Goal: Task Accomplishment & Management: Use online tool/utility

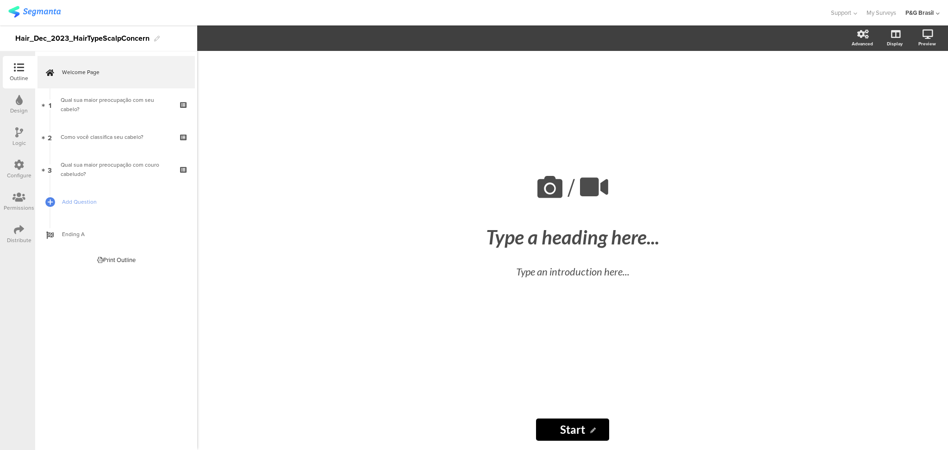
drag, startPoint x: 916, startPoint y: 17, endPoint x: 913, endPoint y: 11, distance: 6.8
drag, startPoint x: 913, startPoint y: 11, endPoint x: 393, endPoint y: 118, distance: 530.1
click at [393, 118] on div "/ Type a heading here... Type an introduction here..." at bounding box center [572, 230] width 370 height 358
drag, startPoint x: 921, startPoint y: 12, endPoint x: 941, endPoint y: 13, distance: 19.5
click at [941, 13] on div "Support Help Center Live Chat My Surveys P&G Brasil ACCOUNTS P&G Brasil Segmant…" at bounding box center [474, 12] width 948 height 25
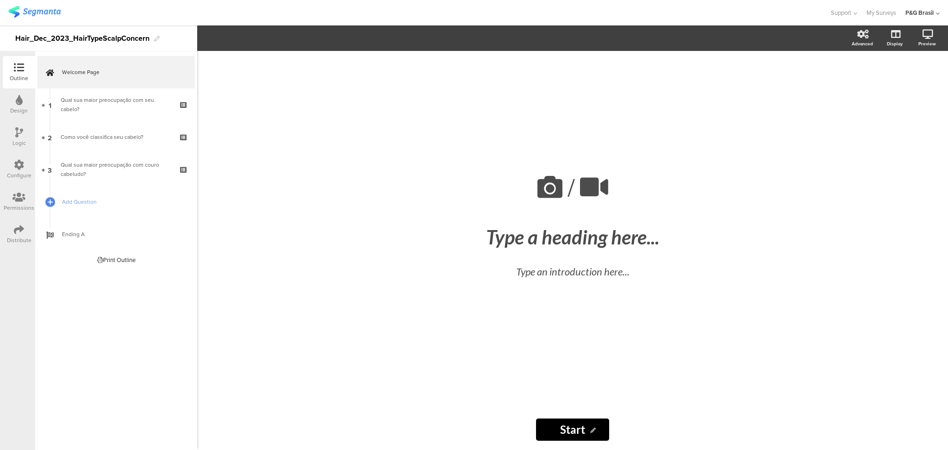
click at [935, 15] on div "P&G Brasil" at bounding box center [922, 12] width 34 height 25
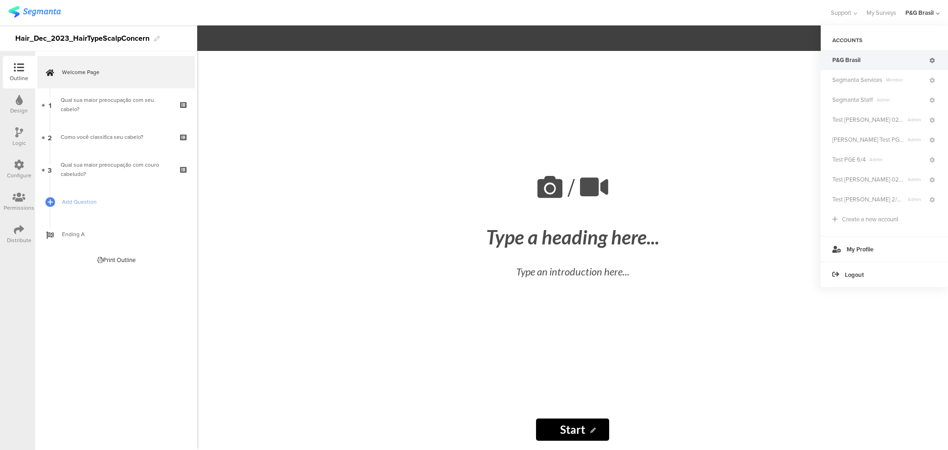
click at [932, 59] on icon at bounding box center [932, 61] width 6 height 6
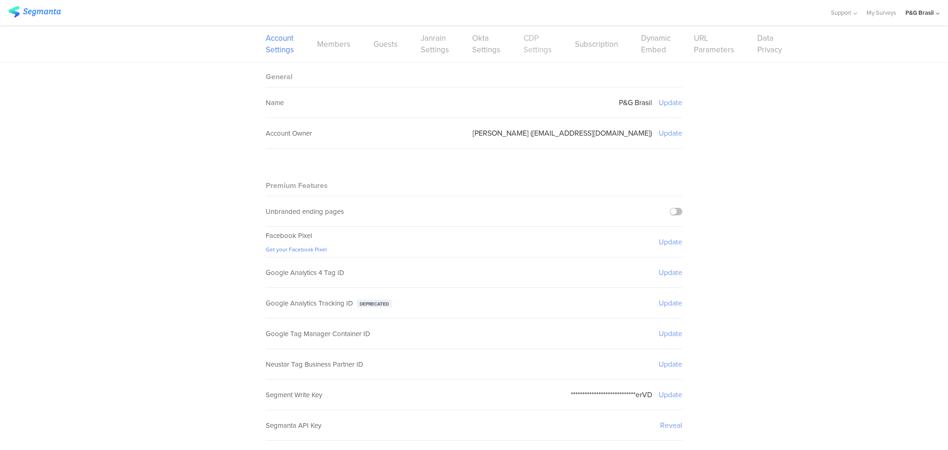
click at [523, 46] on link "CDP Settings" at bounding box center [537, 43] width 28 height 23
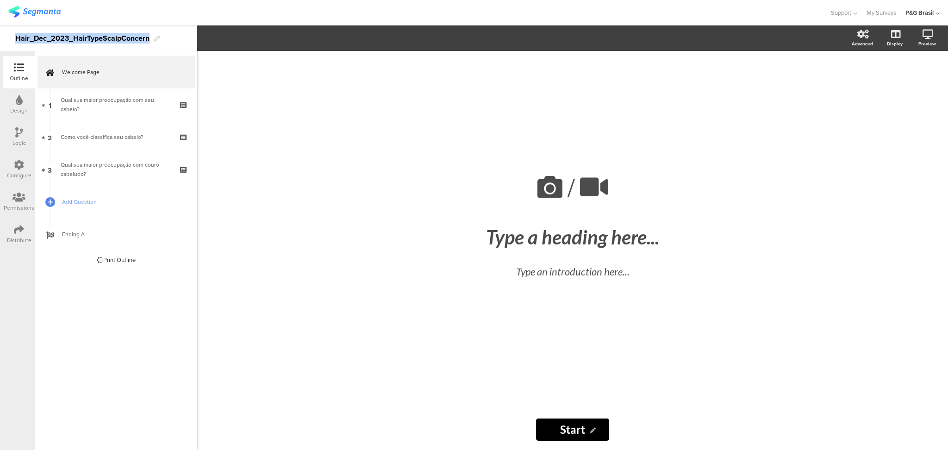
drag, startPoint x: 16, startPoint y: 36, endPoint x: 158, endPoint y: 47, distance: 143.0
click at [158, 47] on div "Hair_Dec_2023_HairTypeScalpConcern" at bounding box center [98, 38] width 197 height 26
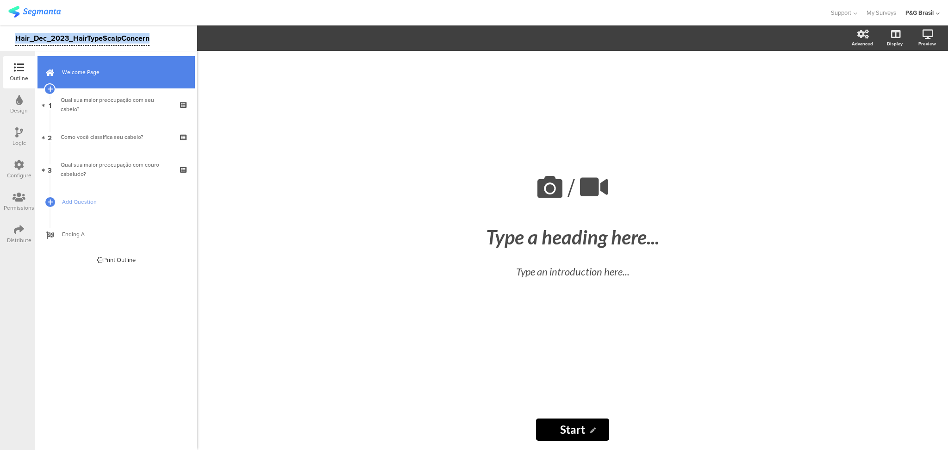
copy div "Hair_Dec_2023_HairTypeScalpConcern"
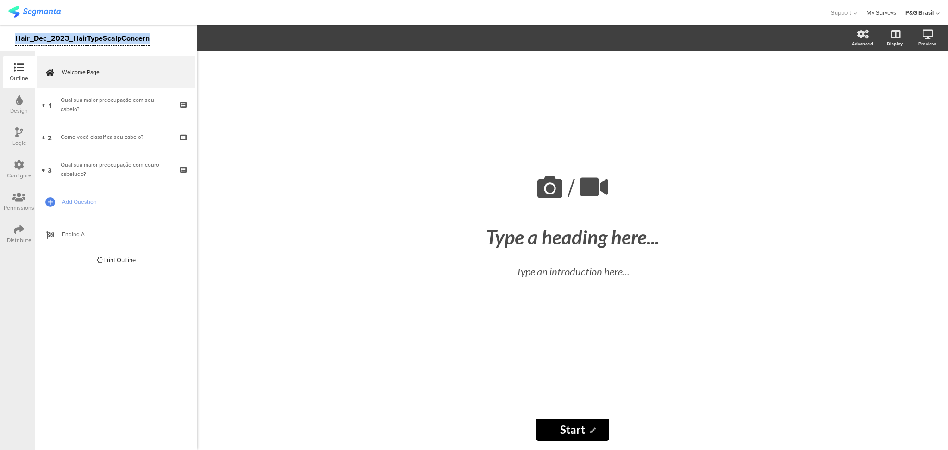
click at [888, 15] on link "My Surveys" at bounding box center [881, 12] width 30 height 25
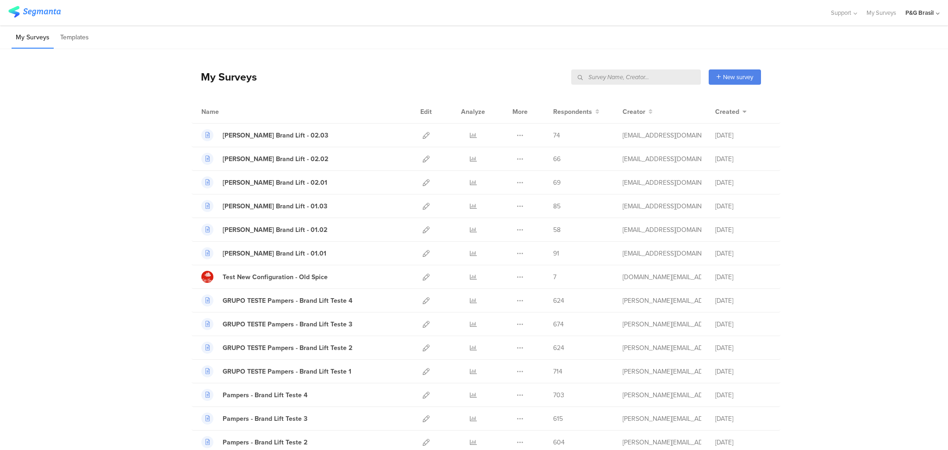
click at [665, 81] on input "text" at bounding box center [636, 76] width 130 height 15
paste input "Hair_Dec_2023_HairTypeScalpConcern"
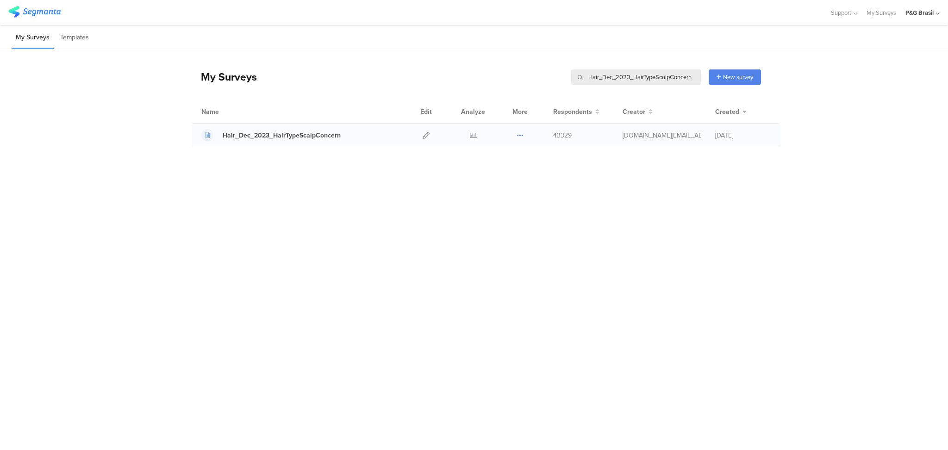
type input "Hair_Dec_2023_HairTypeScalpConcern"
click at [522, 136] on icon at bounding box center [519, 135] width 7 height 7
click at [493, 159] on button "Duplicate" at bounding box center [501, 158] width 51 height 17
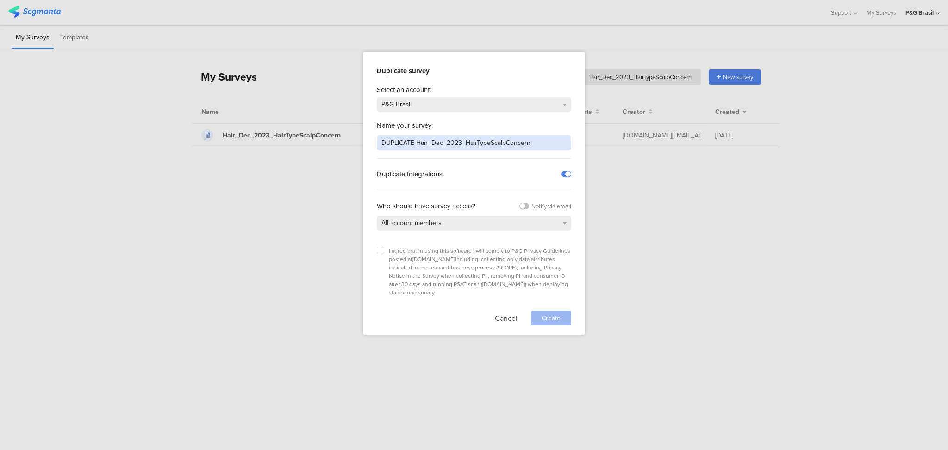
drag, startPoint x: 540, startPoint y: 142, endPoint x: 313, endPoint y: 132, distance: 227.9
click at [313, 132] on div "Duplicate survey Select an account: P&G Brasil Name your survey: DUPLICATE Hair…" at bounding box center [474, 225] width 948 height 450
type input "Test Survey"
click at [382, 252] on label at bounding box center [380, 250] width 7 height 7
click at [0, 0] on input "checkbox" at bounding box center [0, 0] width 0 height 0
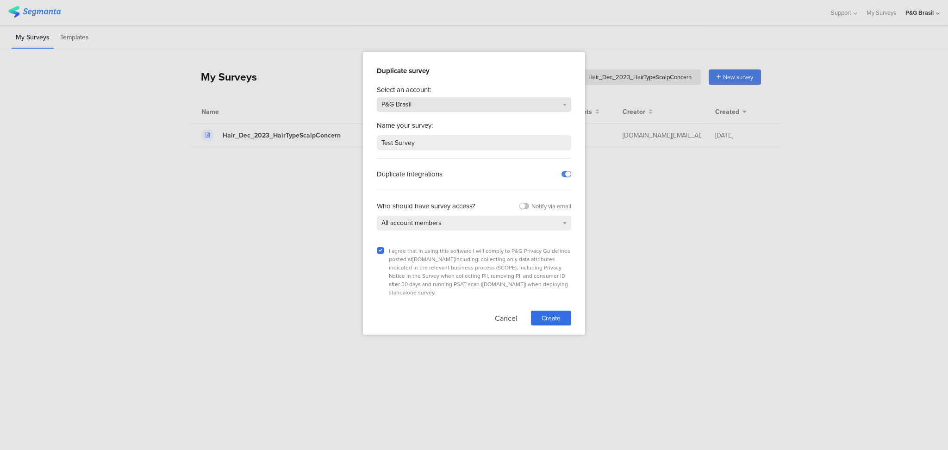
click at [461, 103] on div "P&G Brasil" at bounding box center [474, 104] width 194 height 15
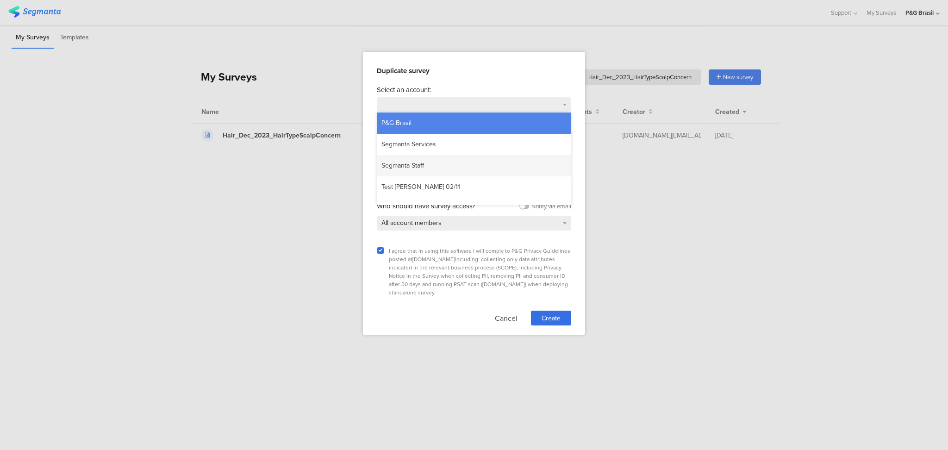
click at [446, 160] on div "Segmanta Staff" at bounding box center [474, 165] width 194 height 21
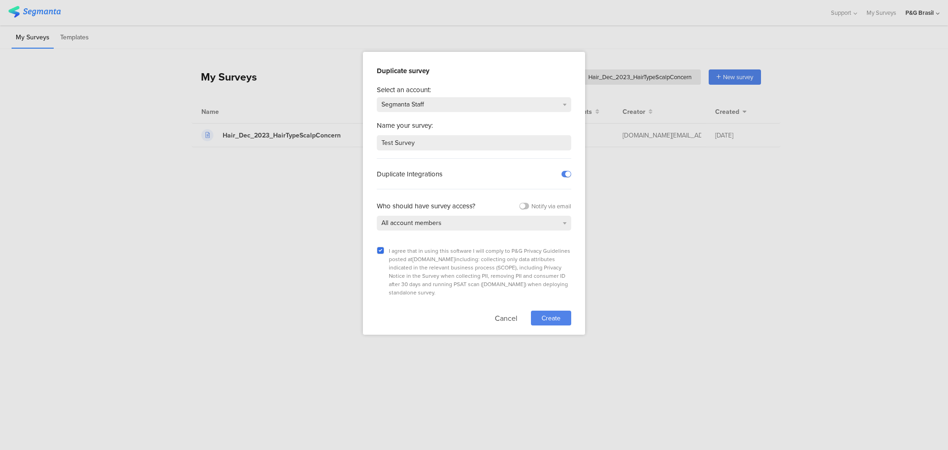
click at [553, 313] on span "Create" at bounding box center [550, 318] width 19 height 10
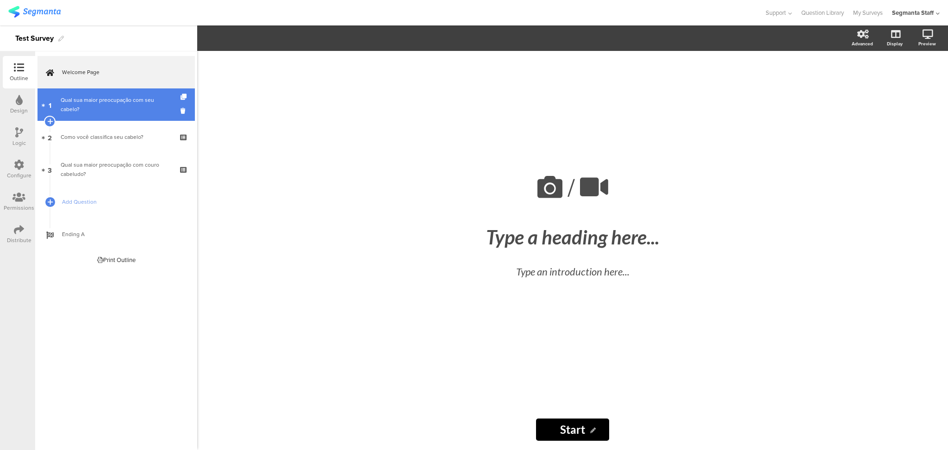
click at [110, 93] on link "1 Qual sua maior preocupação com seu cabelo?" at bounding box center [115, 104] width 157 height 32
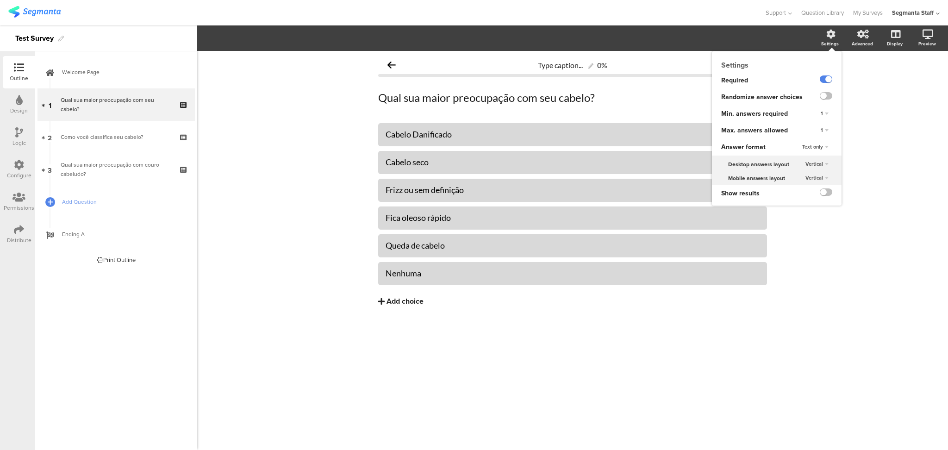
click at [828, 36] on icon at bounding box center [830, 34] width 9 height 9
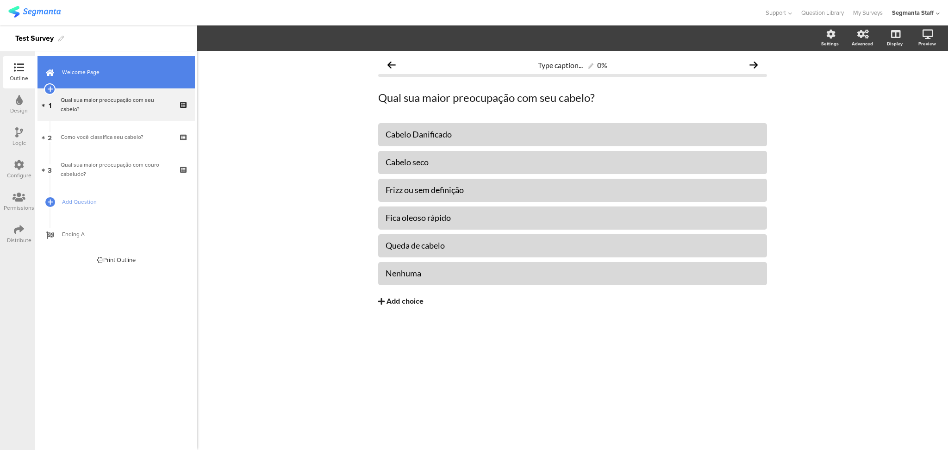
click at [92, 74] on span "Welcome Page" at bounding box center [121, 72] width 118 height 9
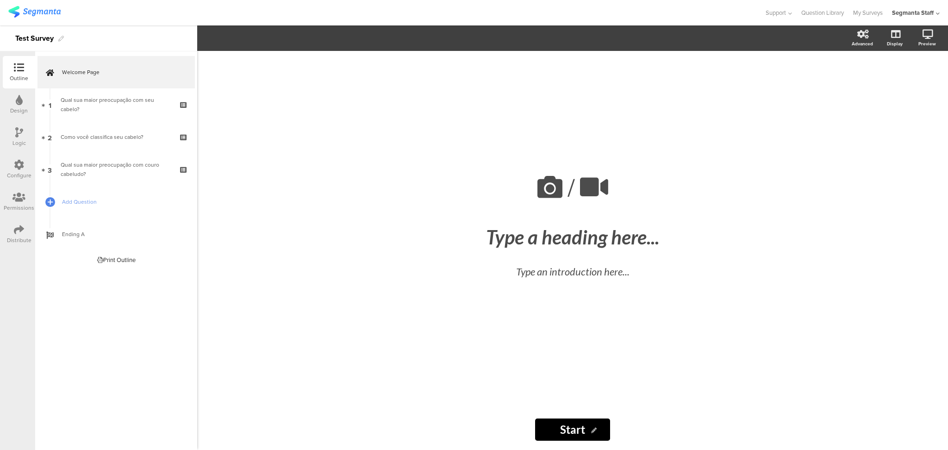
click at [12, 163] on div "Configure" at bounding box center [19, 169] width 32 height 32
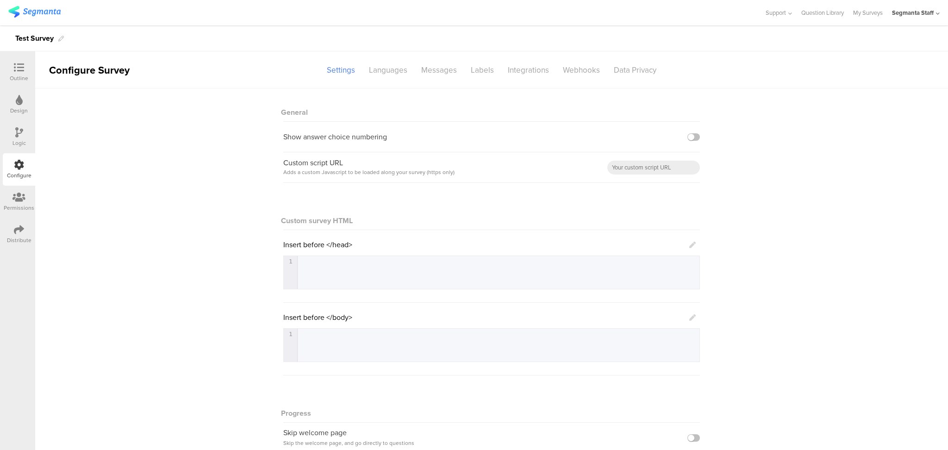
click at [508, 79] on sg-section-page-header "Configure Survey Settings Languages Messages Labels Integrations Webhooks Data …" at bounding box center [491, 69] width 913 height 37
click at [516, 74] on div "Integrations" at bounding box center [528, 70] width 55 height 16
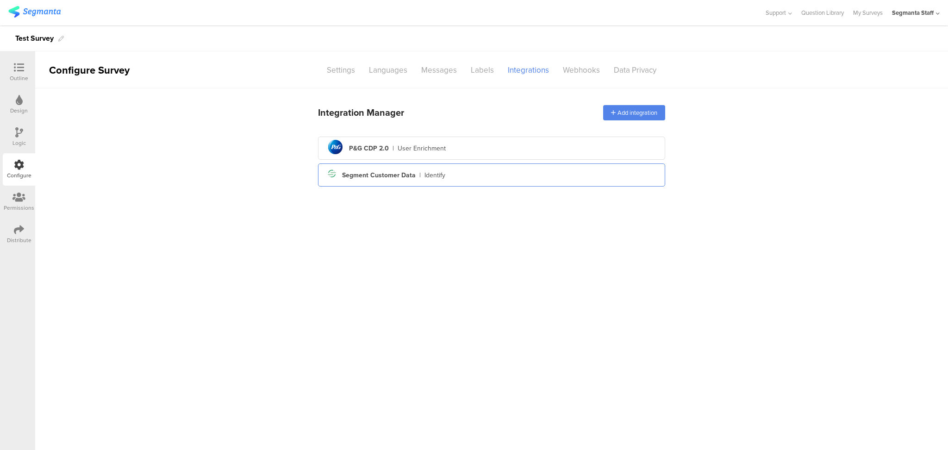
click at [605, 172] on div "Segment icon Created with Sketch. Segment Customer Data | Identify" at bounding box center [491, 175] width 332 height 16
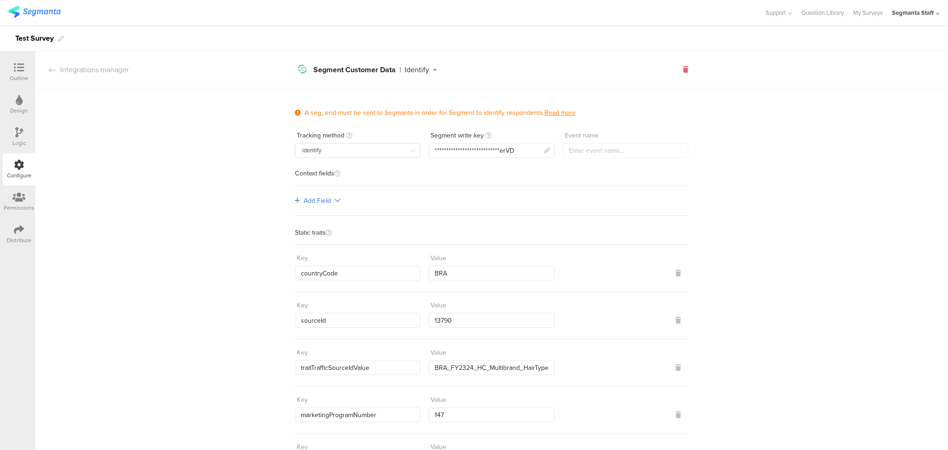
click at [683, 68] on icon at bounding box center [686, 69] width 6 height 6
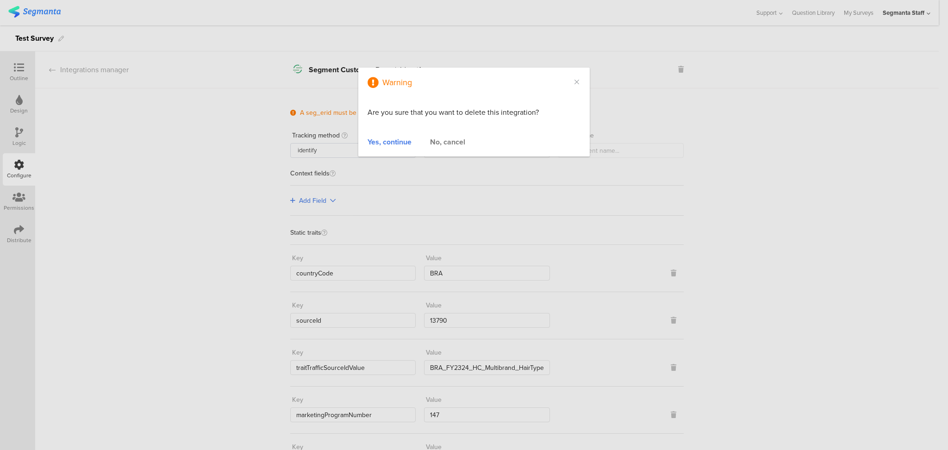
click at [397, 142] on div "Yes, continue" at bounding box center [389, 142] width 44 height 11
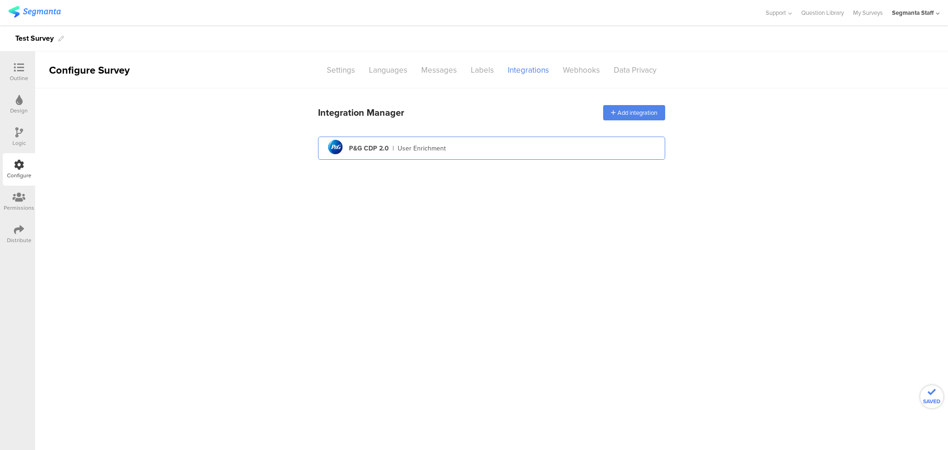
click at [412, 147] on div "User Enrichment" at bounding box center [422, 148] width 48 height 10
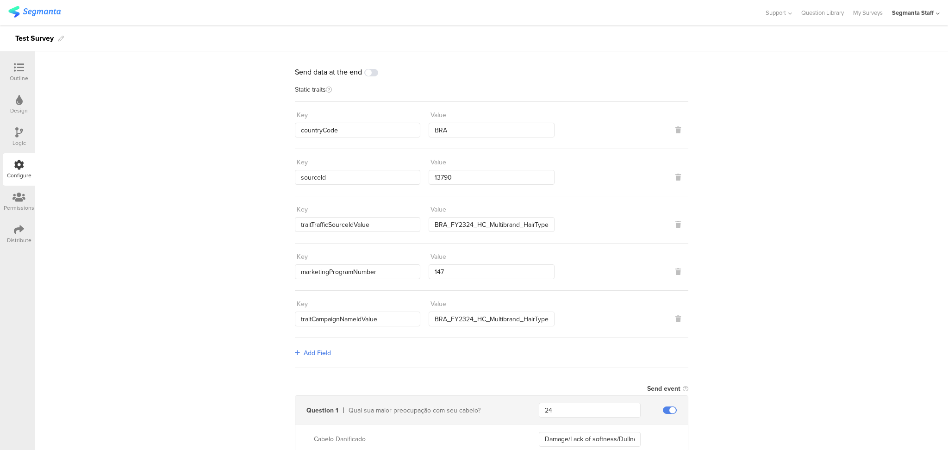
scroll to position [62, 0]
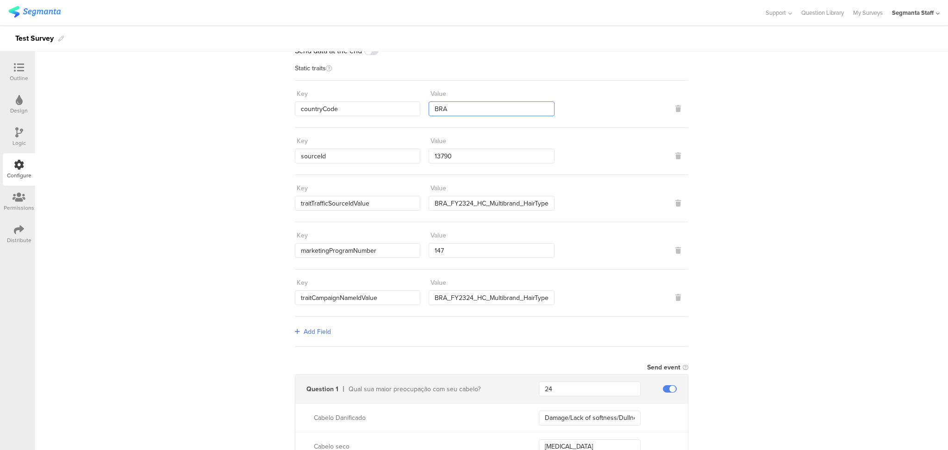
drag, startPoint x: 459, startPoint y: 103, endPoint x: 421, endPoint y: 106, distance: 38.5
click at [421, 106] on div "Key countryCode Value BRA" at bounding box center [491, 101] width 393 height 30
type input "PH"
drag, startPoint x: 458, startPoint y: 152, endPoint x: 400, endPoint y: 160, distance: 57.9
click at [400, 160] on div "Key sourceId Value 13790" at bounding box center [491, 148] width 393 height 30
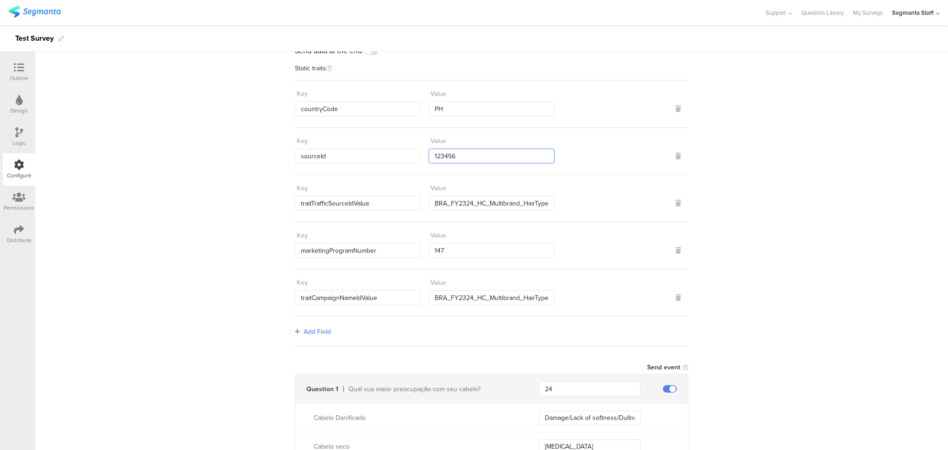
type input "123456"
drag, startPoint x: 428, startPoint y: 201, endPoint x: 641, endPoint y: 209, distance: 213.9
click at [641, 209] on div "Key traitTrafficSourceIdValue Value BRA_FY2324_HC_Multibrand_HairTypeConcern_Se…" at bounding box center [491, 198] width 393 height 47
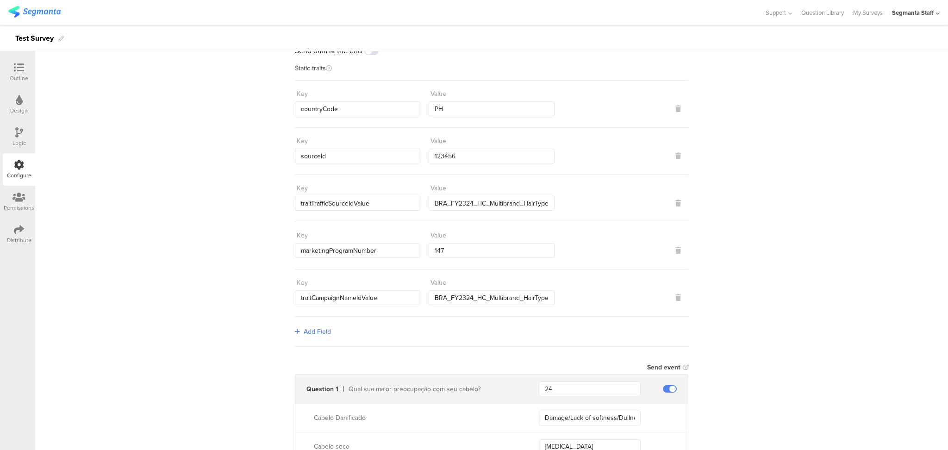
drag, startPoint x: 480, startPoint y: 201, endPoint x: 876, endPoint y: 183, distance: 397.0
drag, startPoint x: 430, startPoint y: 199, endPoint x: 622, endPoint y: 214, distance: 192.7
click at [622, 214] on div "Key traitTrafficSourceIdValue Value BRA_FY2324_HC_Multibrand_HairTypeConcern_Se…" at bounding box center [491, 198] width 393 height 47
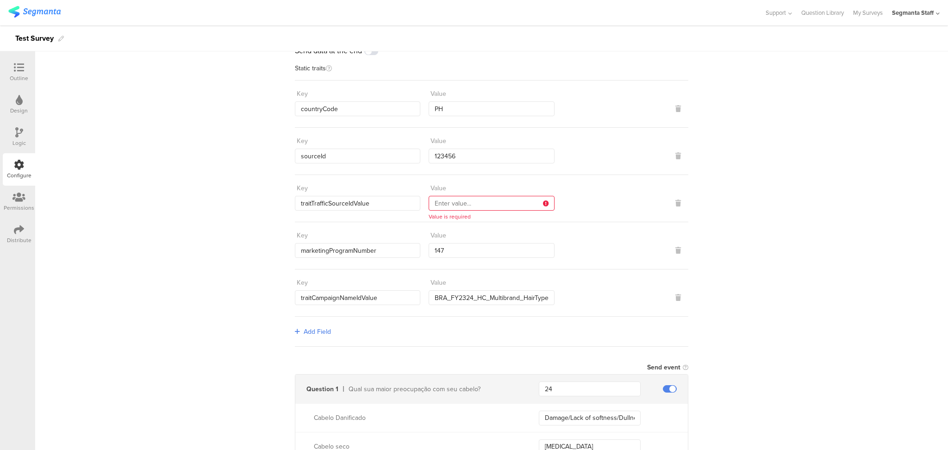
scroll to position [0, 0]
type input "PH_Test_Survey_Nevin"
click at [445, 246] on input "147" at bounding box center [491, 250] width 125 height 15
type input "1"
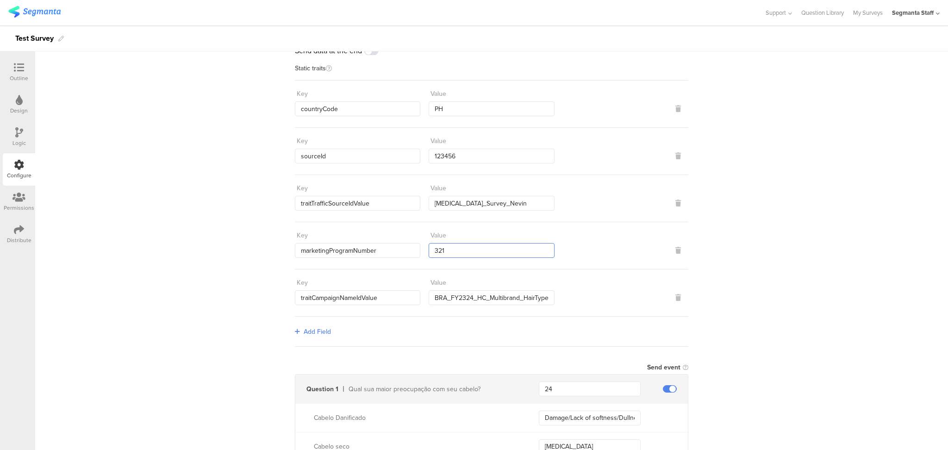
type input "321"
drag, startPoint x: 431, startPoint y: 293, endPoint x: 626, endPoint y: 311, distance: 195.7
click at [626, 311] on div "Key traitCampaignNameIdValue Value BRA_FY2324_HC_Multibrand_HairTypeConcern" at bounding box center [491, 292] width 393 height 47
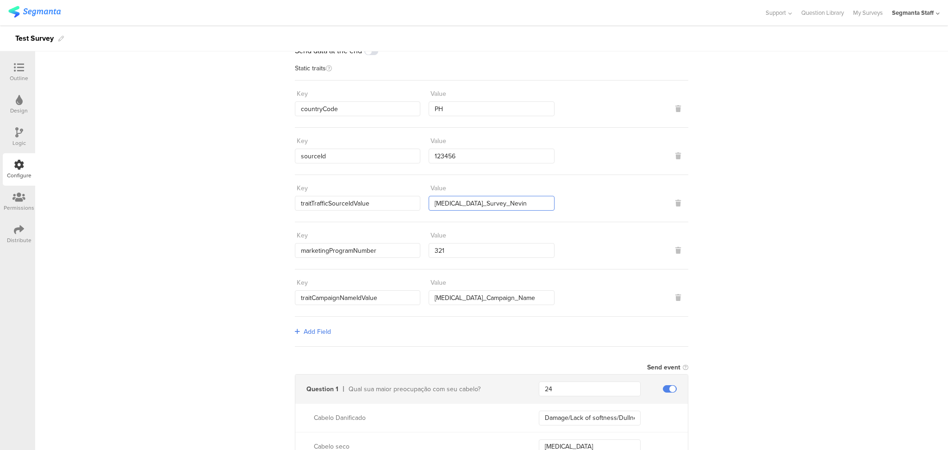
drag, startPoint x: 506, startPoint y: 195, endPoint x: 506, endPoint y: 201, distance: 6.0
click at [499, 203] on input "PH_Test_Survey_Nevin" at bounding box center [491, 203] width 125 height 15
click at [514, 292] on input "PH_Test_Campaign_Name" at bounding box center [491, 297] width 125 height 15
type input "PH_Test_Campaign_Name_Segmanta"
drag, startPoint x: 498, startPoint y: 196, endPoint x: 456, endPoint y: 197, distance: 42.1
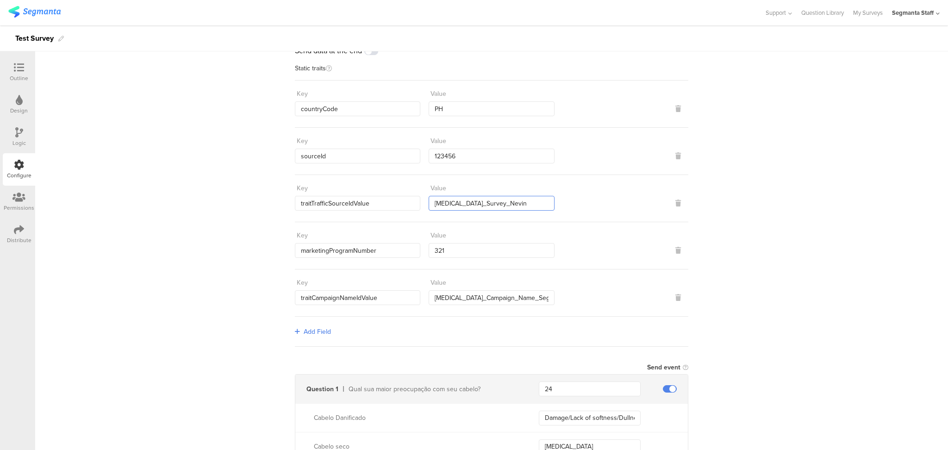
click at [456, 197] on input "PH_Test_Survey_Nevin" at bounding box center [491, 203] width 125 height 15
type input "PH_Test_Traffic_SourceId_Seg"
click at [536, 294] on input "PH_Test_Campaign_Name_Segmanta" at bounding box center [491, 297] width 125 height 15
click at [546, 294] on input "PH_Test_Campaign_Name_Segmanta" at bounding box center [491, 297] width 125 height 15
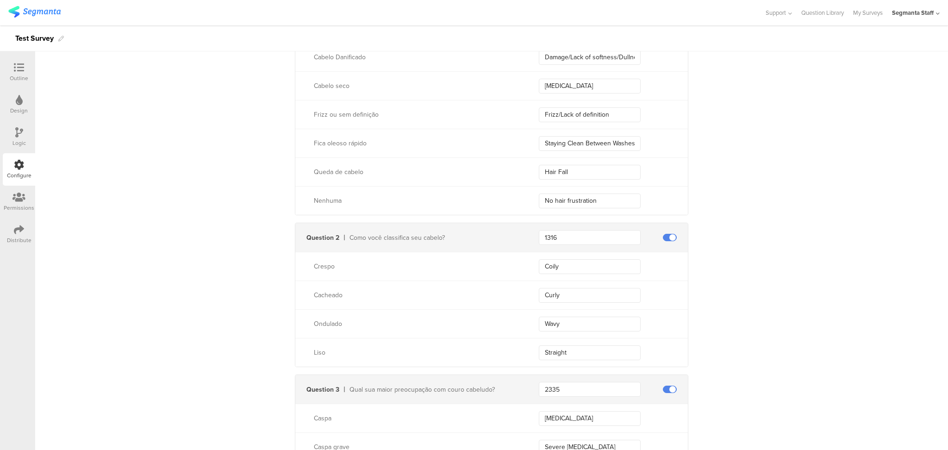
scroll to position [298, 0]
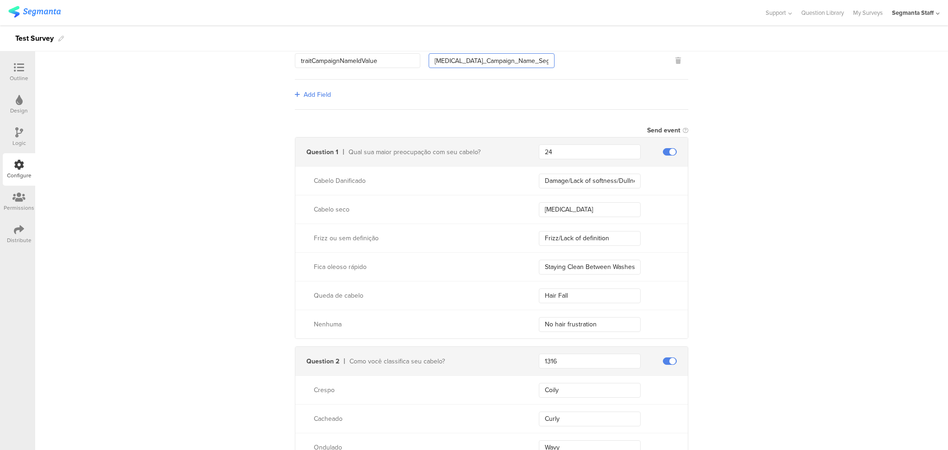
type input "PH_Test_Campaign_Name_Seg"
click at [576, 150] on input "24" at bounding box center [590, 151] width 102 height 15
type input "2"
type input "11"
click at [564, 355] on input "1316" at bounding box center [590, 361] width 102 height 15
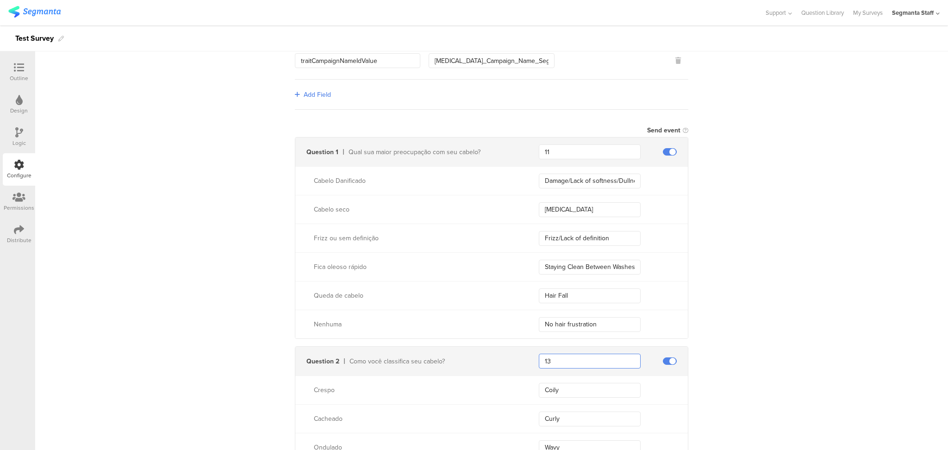
type input "1"
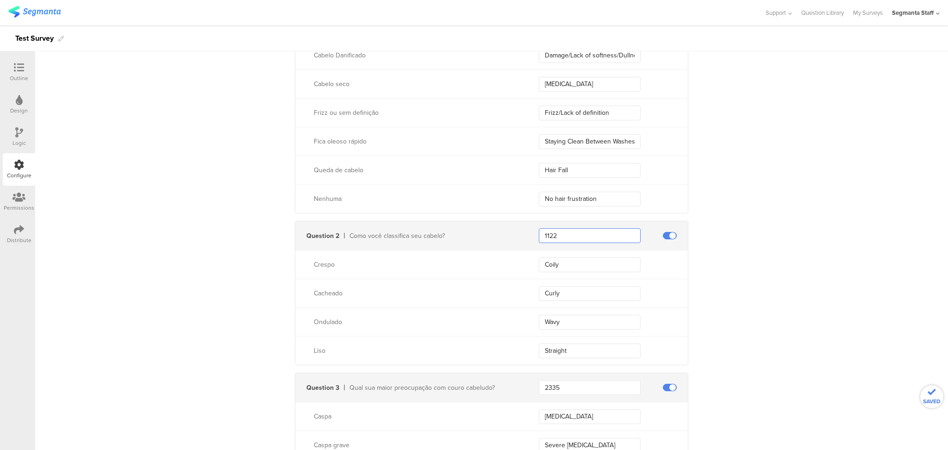
scroll to position [545, 0]
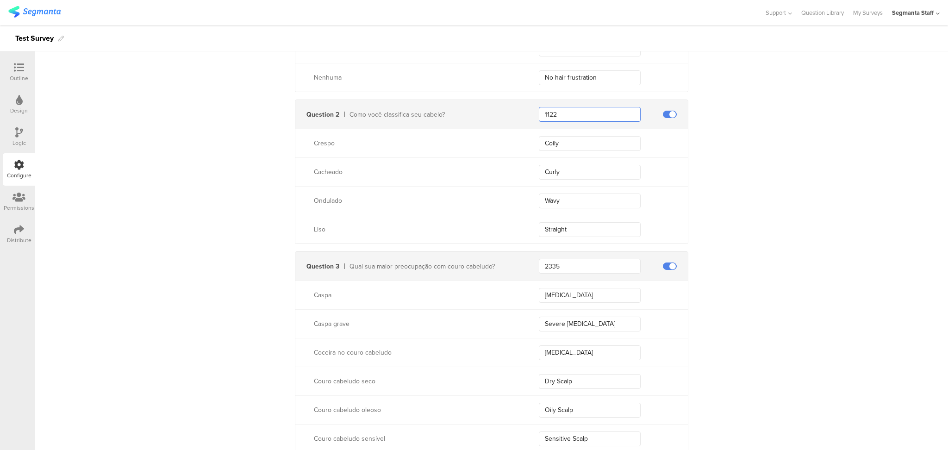
type input "1122"
drag, startPoint x: 573, startPoint y: 261, endPoint x: 505, endPoint y: 273, distance: 68.5
click at [505, 273] on div "Question 3 Qual sua maior preocupação com couro cabeludo? 2335" at bounding box center [491, 266] width 392 height 29
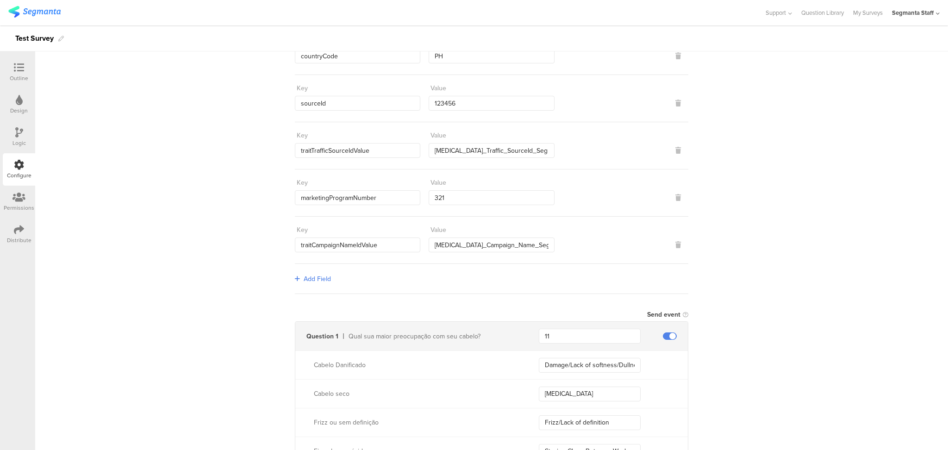
scroll to position [0, 0]
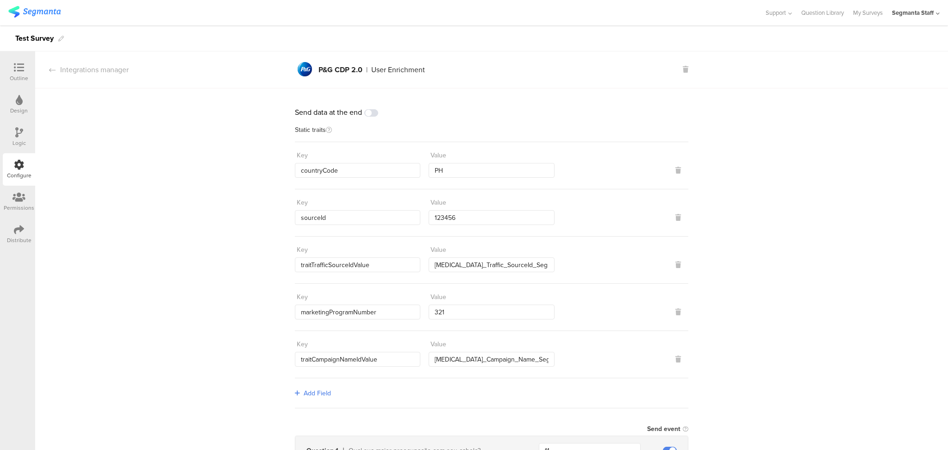
type input "3344"
click at [15, 233] on icon at bounding box center [19, 229] width 10 height 10
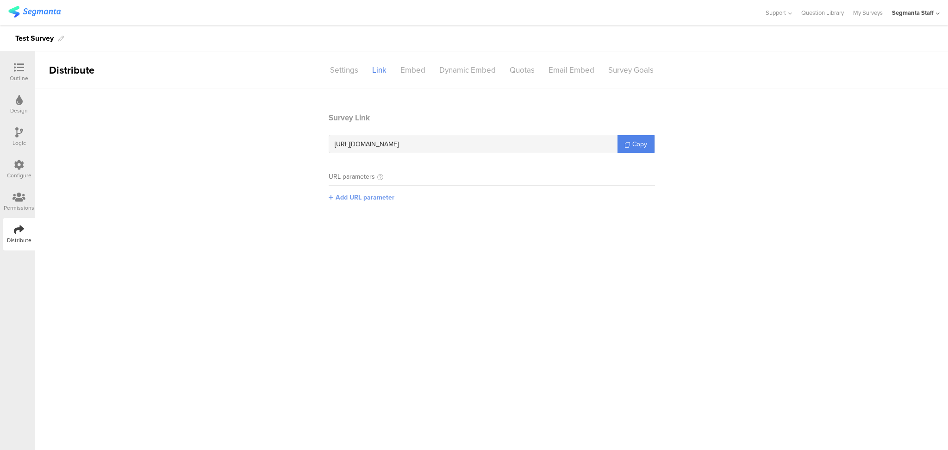
click at [344, 197] on span "Add URL parameter" at bounding box center [364, 198] width 59 height 10
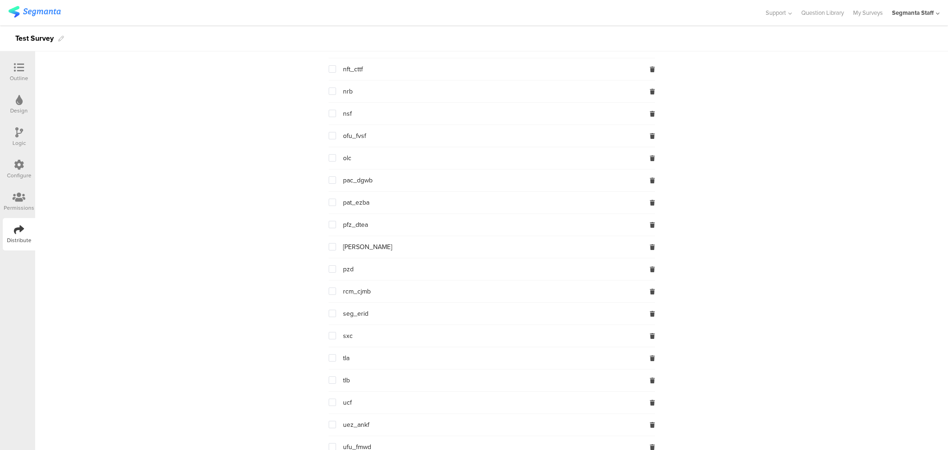
scroll to position [1726, 0]
click at [329, 296] on span at bounding box center [332, 291] width 7 height 7
click at [336, 288] on input "checkbox" at bounding box center [336, 288] width 0 height 0
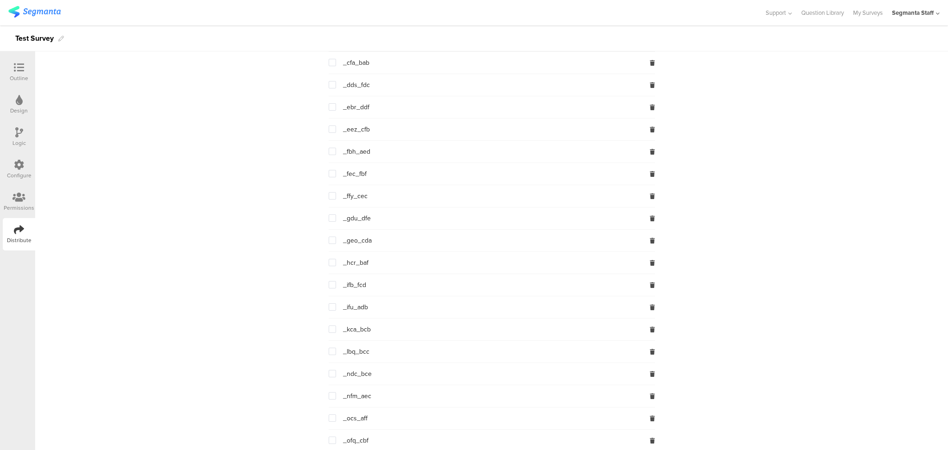
scroll to position [0, 0]
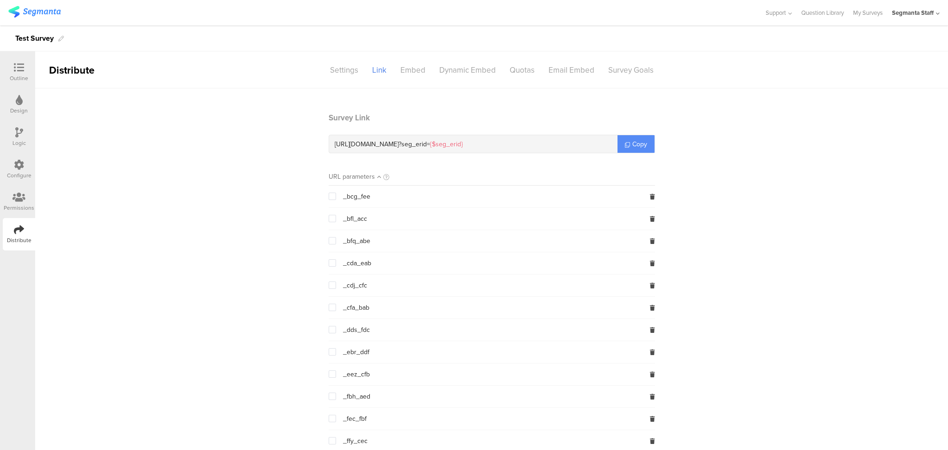
click at [640, 143] on span "Copy" at bounding box center [639, 144] width 15 height 10
click at [640, 142] on span "Copy" at bounding box center [639, 144] width 15 height 10
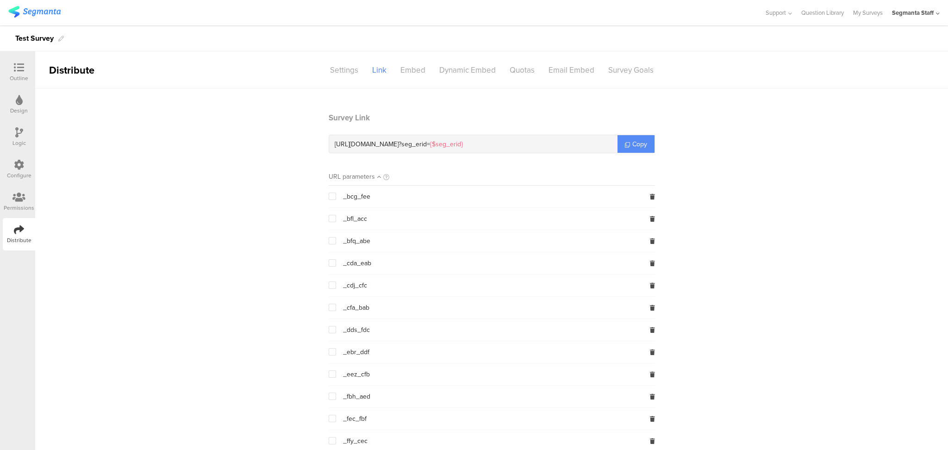
click at [634, 140] on span "Copy" at bounding box center [639, 144] width 15 height 10
click at [16, 63] on icon at bounding box center [19, 67] width 10 height 10
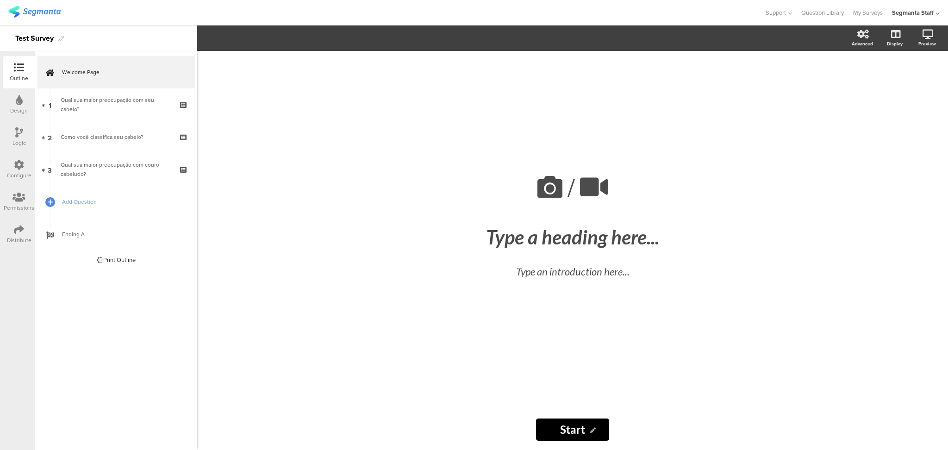
click at [19, 235] on div at bounding box center [19, 230] width 10 height 12
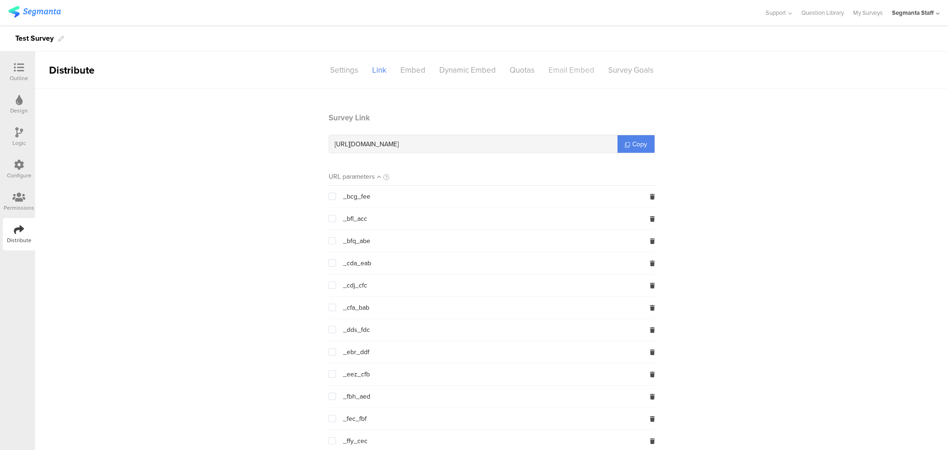
click at [553, 73] on div "Email Embed" at bounding box center [571, 70] width 60 height 16
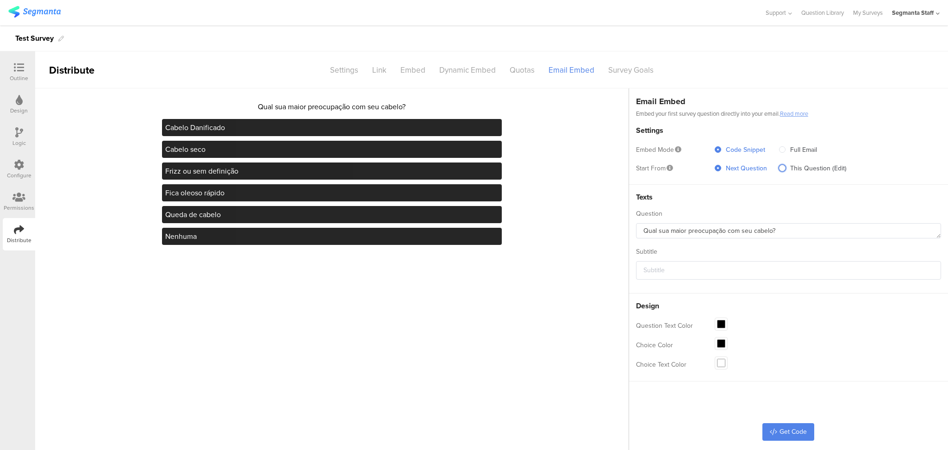
click at [785, 171] on span at bounding box center [782, 169] width 6 height 8
click at [785, 171] on input "This Question (Edit)" at bounding box center [782, 169] width 6 height 8
radio input "true"
radio input "false"
radio input "true"
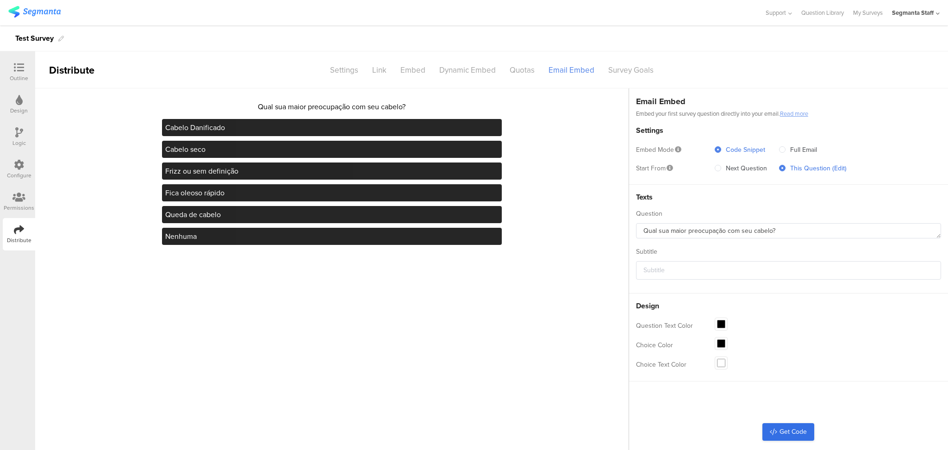
click at [789, 431] on link "Get Code" at bounding box center [788, 432] width 52 height 18
click at [933, 14] on div "Segmanta Staff" at bounding box center [913, 12] width 42 height 9
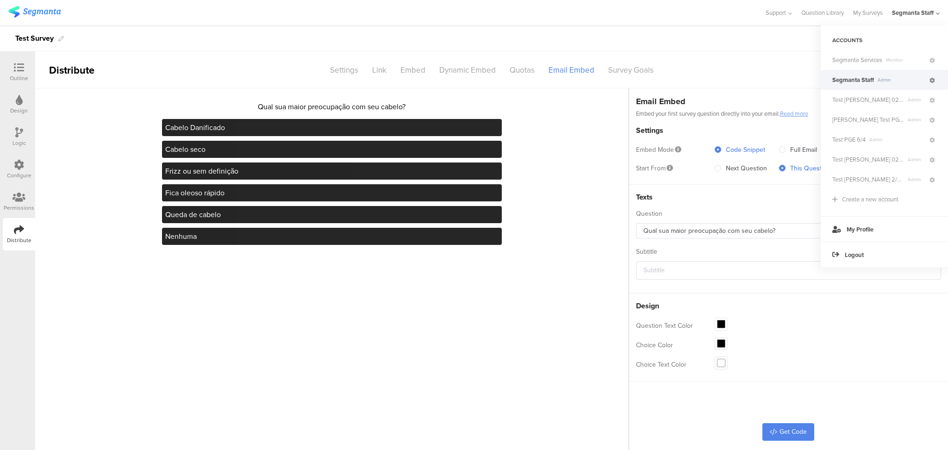
click at [934, 81] on icon at bounding box center [932, 81] width 6 height 6
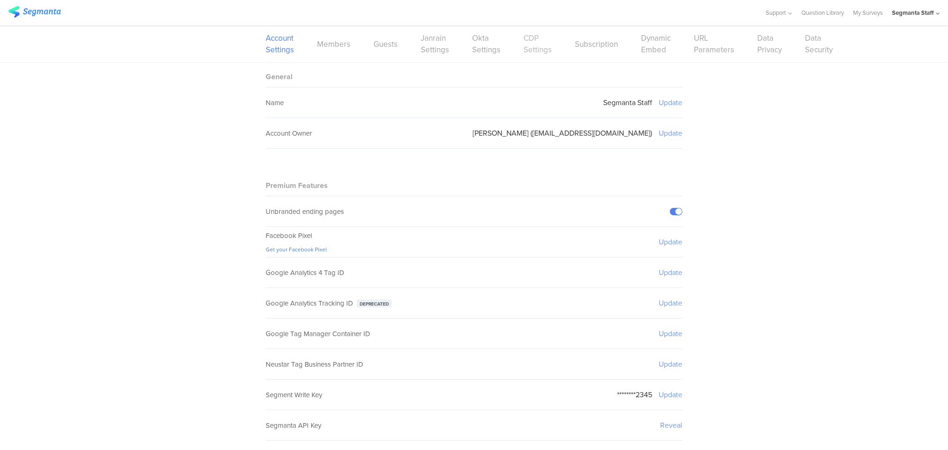
click at [524, 41] on link "CDP Settings" at bounding box center [537, 43] width 28 height 23
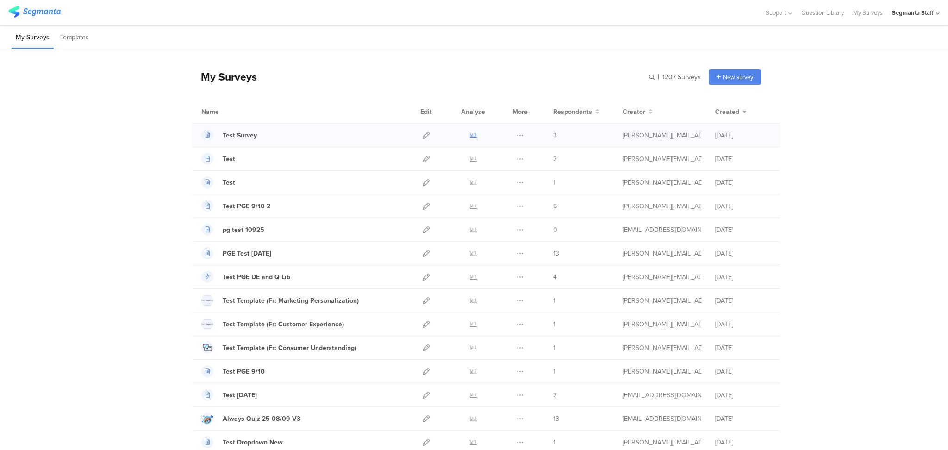
click at [471, 137] on icon at bounding box center [473, 135] width 7 height 7
click at [424, 132] on icon at bounding box center [425, 135] width 7 height 7
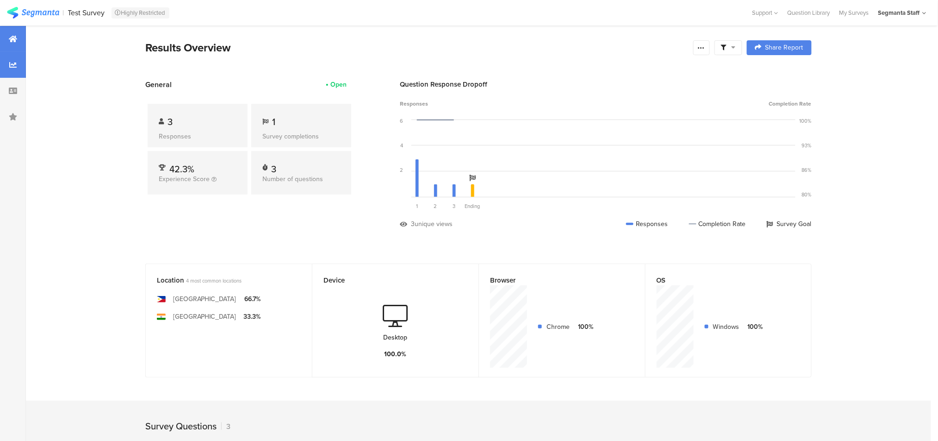
click at [13, 68] on icon at bounding box center [12, 64] width 7 height 7
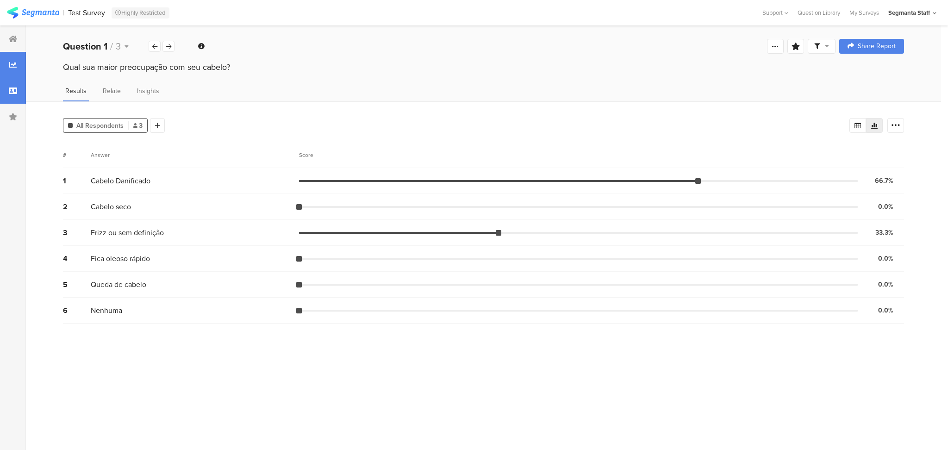
click at [17, 92] on icon at bounding box center [13, 90] width 8 height 7
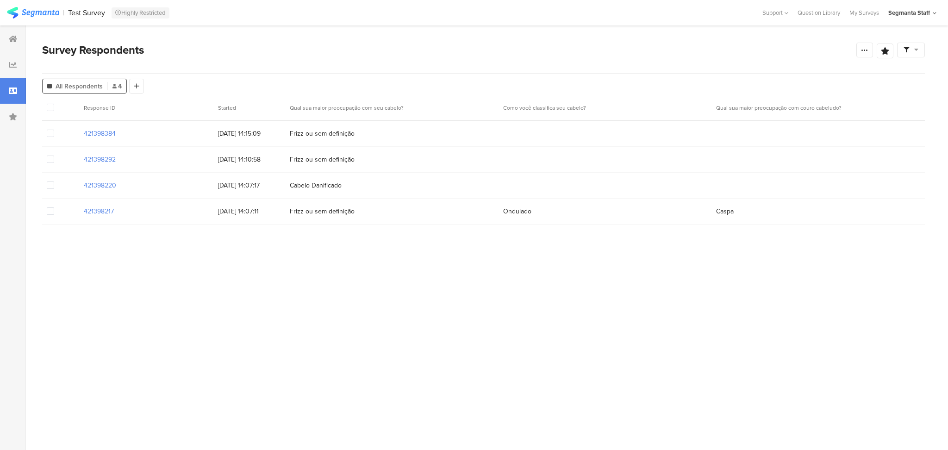
click at [49, 181] on span at bounding box center [50, 184] width 7 height 7
click at [54, 181] on input "checkbox" at bounding box center [54, 181] width 0 height 0
click at [45, 161] on div at bounding box center [60, 159] width 37 height 25
click at [50, 156] on span at bounding box center [50, 158] width 7 height 7
click at [54, 155] on input "checkbox" at bounding box center [54, 155] width 0 height 0
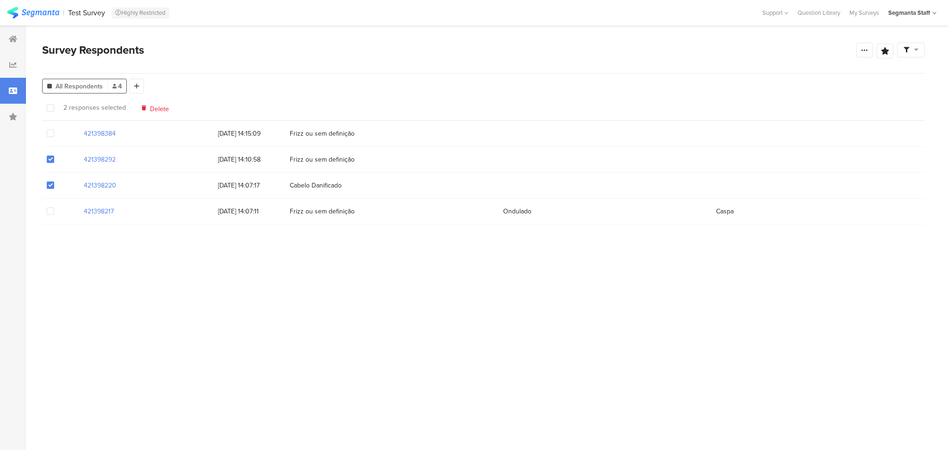
click at [49, 139] on div at bounding box center [60, 133] width 37 height 25
click at [51, 131] on span at bounding box center [50, 133] width 7 height 7
click at [54, 130] on input "checkbox" at bounding box center [54, 130] width 0 height 0
click at [147, 110] on div "Delete" at bounding box center [155, 107] width 27 height 7
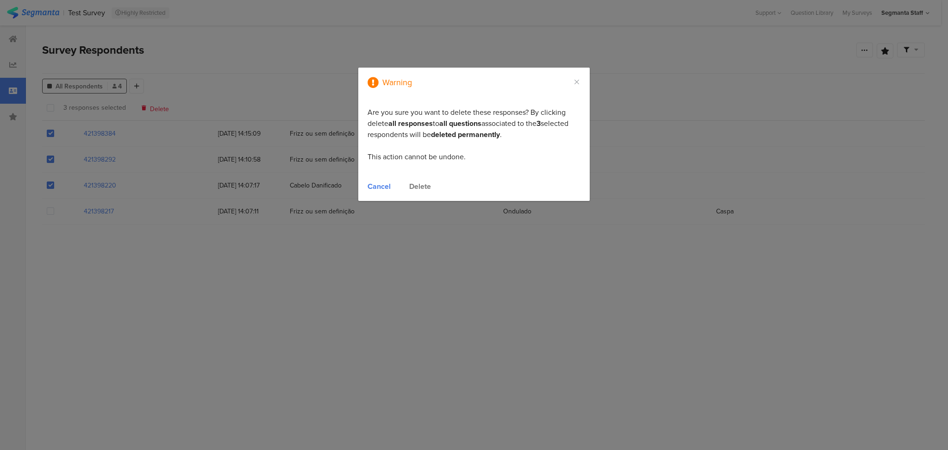
click at [422, 186] on div "Delete" at bounding box center [420, 186] width 22 height 11
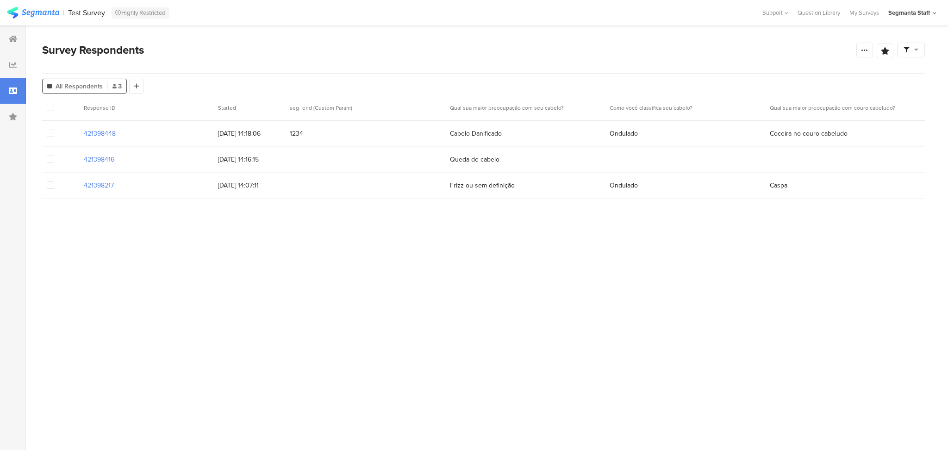
click at [50, 162] on span at bounding box center [50, 158] width 7 height 7
click at [54, 155] on input "checkbox" at bounding box center [54, 155] width 0 height 0
click at [149, 105] on span "Delete" at bounding box center [158, 107] width 19 height 7
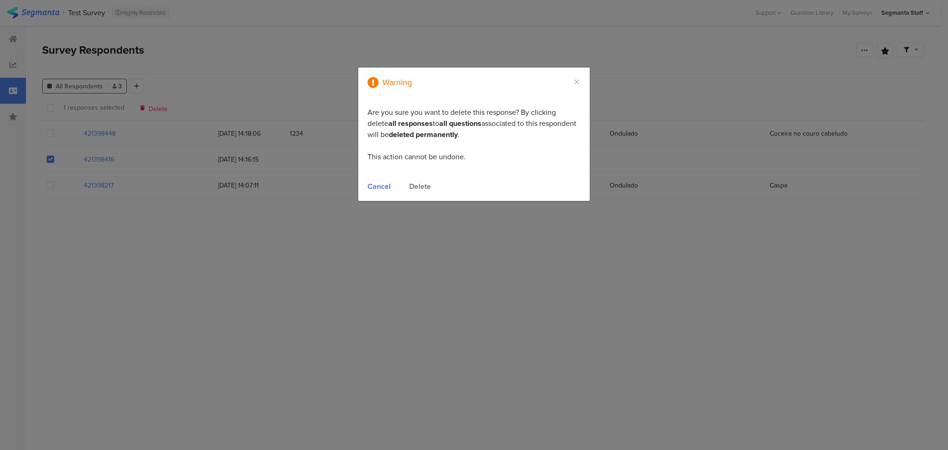
click at [417, 188] on div "Delete" at bounding box center [420, 186] width 22 height 11
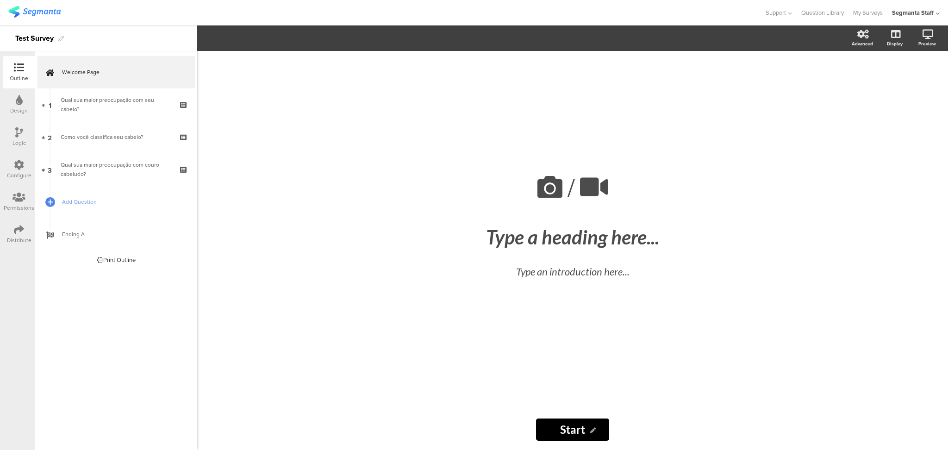
click at [13, 230] on div "Distribute" at bounding box center [19, 234] width 32 height 32
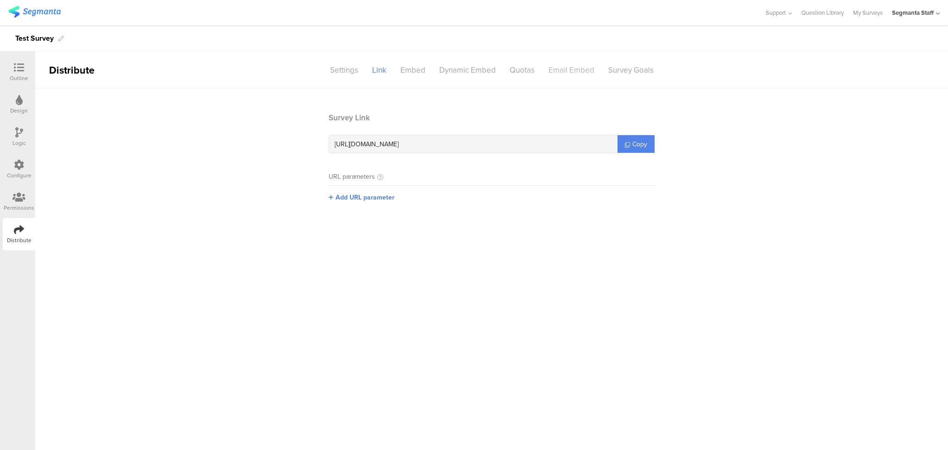
click at [556, 69] on div "Email Embed" at bounding box center [571, 70] width 60 height 16
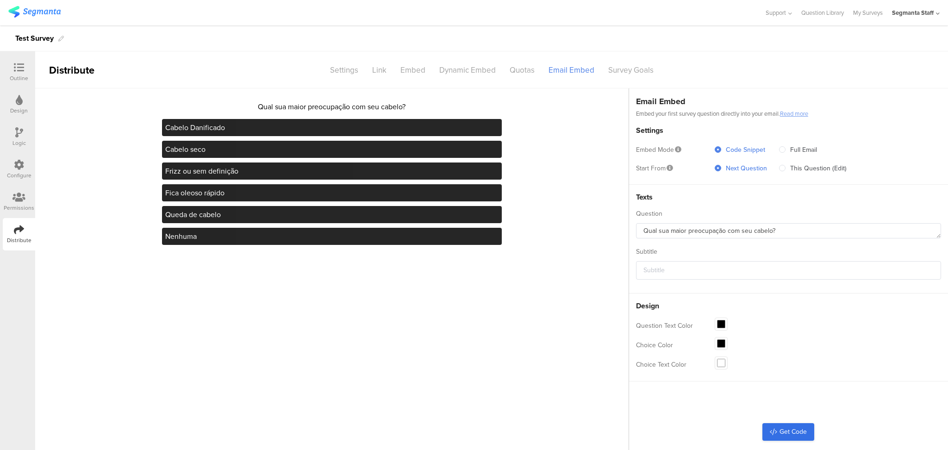
click at [790, 432] on link "Get Code" at bounding box center [788, 432] width 52 height 18
click at [783, 428] on link "Get Code" at bounding box center [788, 432] width 52 height 18
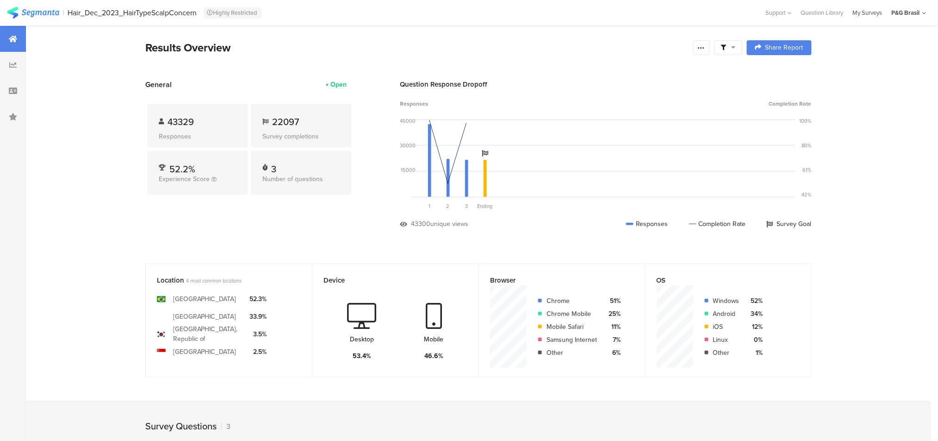
click at [884, 14] on div "My Surveys" at bounding box center [867, 12] width 39 height 9
